Goal: Information Seeking & Learning: Learn about a topic

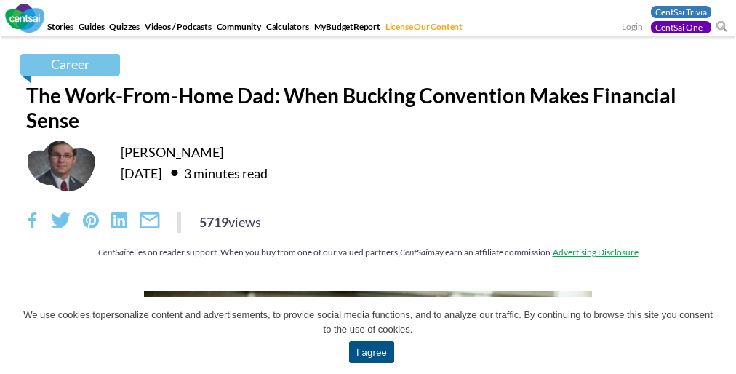
click at [368, 205] on div "Career The Work-From-Home Dad: When Bucking Convention Makes Financial Sense [P…" at bounding box center [367, 163] width 705 height 219
click at [368, 335] on span "We use cookies to personalize content and advertisements, to provide social med…" at bounding box center [368, 322] width 692 height 29
click at [368, 187] on div "[PERSON_NAME] [DATE] 3 minutes read" at bounding box center [368, 166] width 684 height 52
click at [371, 352] on link "I agree" at bounding box center [371, 352] width 45 height 22
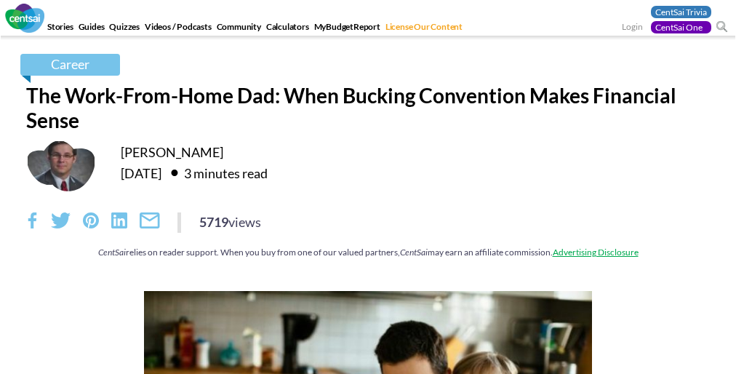
click at [368, 205] on div "Career The Work-From-Home Dad: When Bucking Convention Makes Financial Sense [P…" at bounding box center [367, 163] width 705 height 219
click at [368, 187] on div "[PERSON_NAME] [DATE] 3 minutes read" at bounding box center [368, 166] width 684 height 52
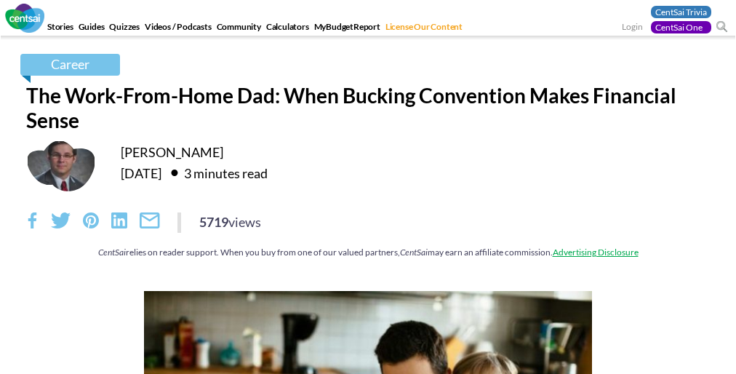
click at [368, 205] on div "Career The Work-From-Home Dad: When Bucking Convention Makes Financial Sense [P…" at bounding box center [367, 163] width 705 height 219
